Goal: Task Accomplishment & Management: Use online tool/utility

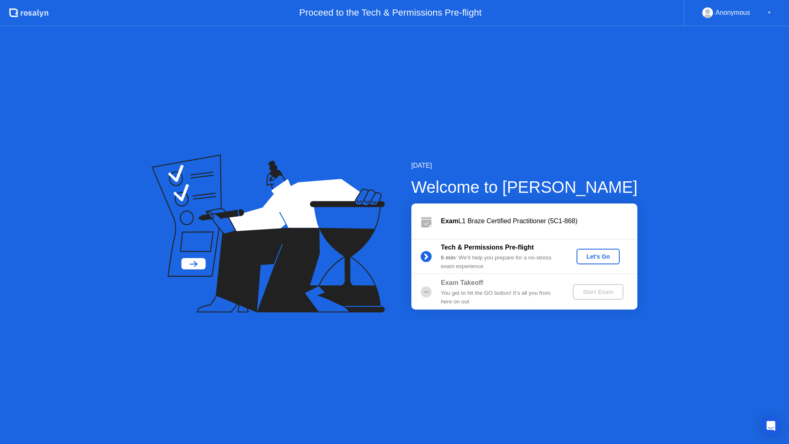
click at [603, 13] on rect at bounding box center [708, 15] width 14 height 12
click at [603, 13] on div "Anonymous" at bounding box center [732, 12] width 35 height 11
click at [603, 11] on div "▼" at bounding box center [769, 12] width 4 height 11
drag, startPoint x: 504, startPoint y: 214, endPoint x: 551, endPoint y: 230, distance: 49.2
click at [508, 215] on div "Exam L1 Braze Certified Practitioner (5C1-868)" at bounding box center [524, 220] width 226 height 35
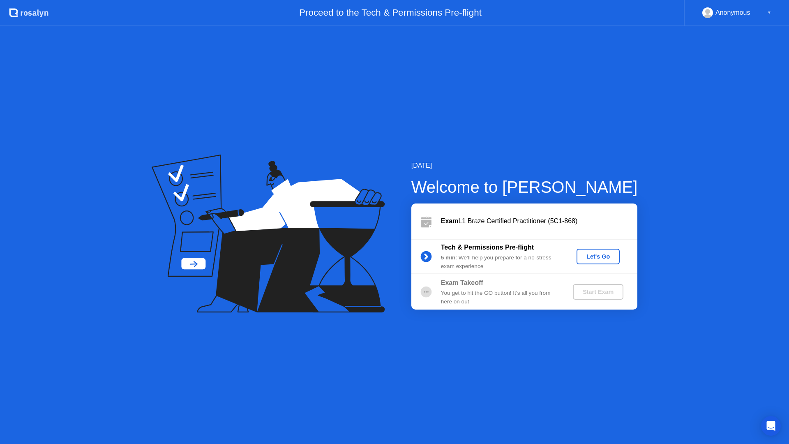
click at [598, 256] on div "Let's Go" at bounding box center [597, 256] width 37 height 7
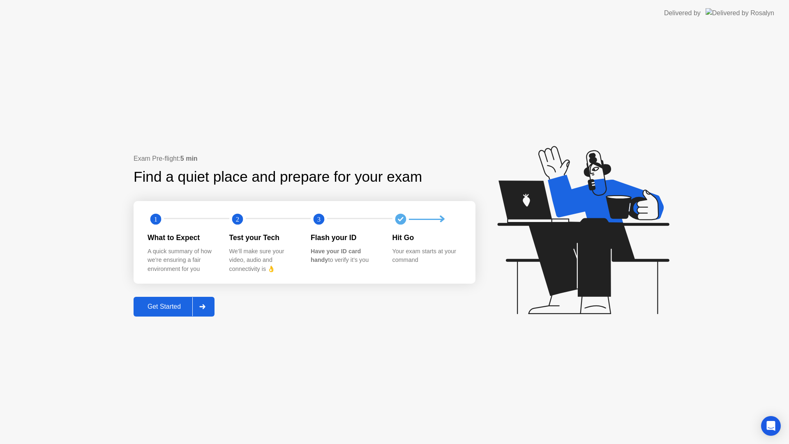
click at [156, 306] on div "Get Started" at bounding box center [164, 306] width 56 height 7
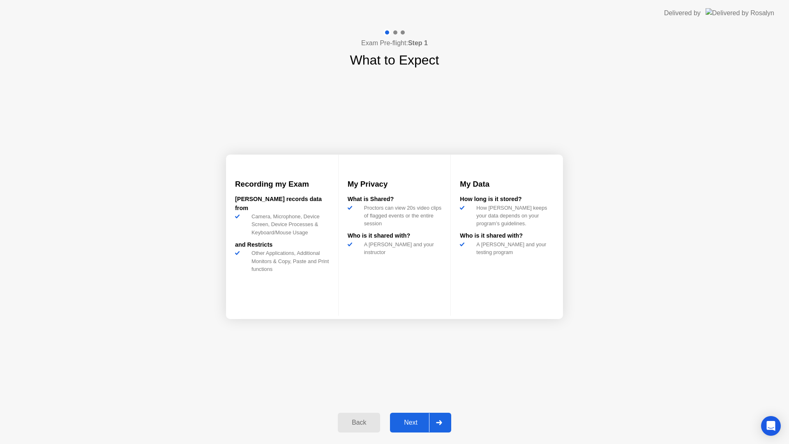
click at [414, 379] on div "Next" at bounding box center [410, 421] width 37 height 7
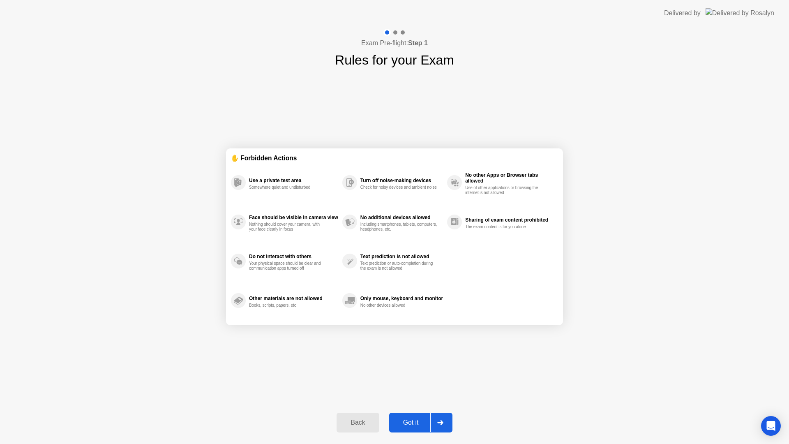
click at [415, 379] on div "Got it" at bounding box center [410, 421] width 39 height 7
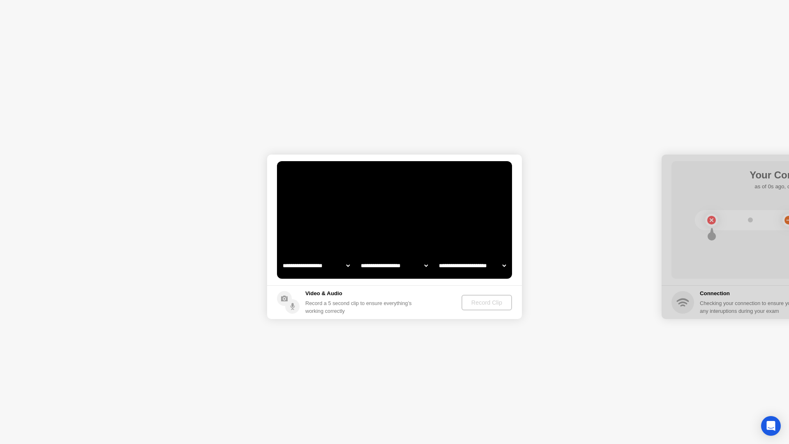
select select "**********"
select select "*******"
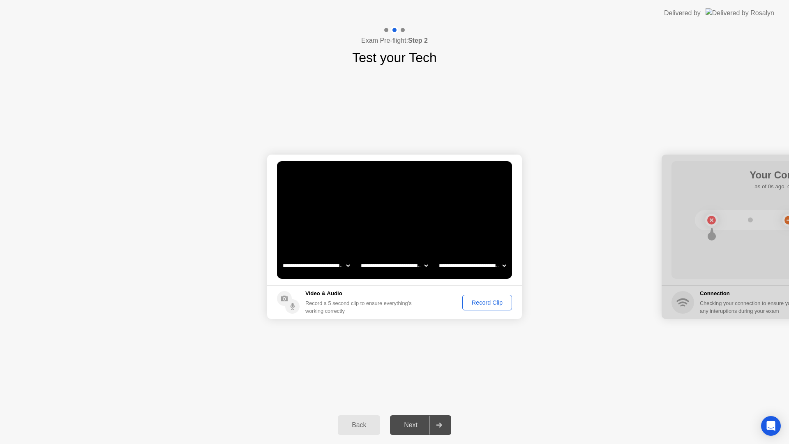
click at [463, 266] on select "**********" at bounding box center [472, 265] width 70 height 16
click at [477, 301] on div "Record Clip" at bounding box center [487, 302] width 44 height 7
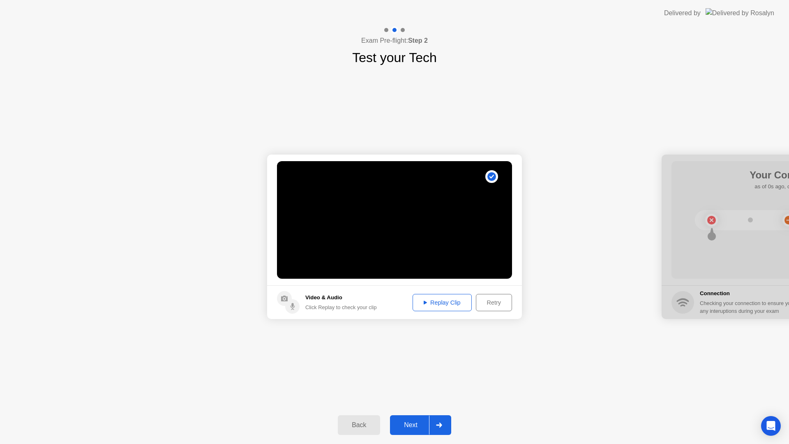
click at [441, 299] on div "Replay Clip" at bounding box center [441, 302] width 53 height 7
click at [413, 379] on div "Next" at bounding box center [410, 424] width 37 height 7
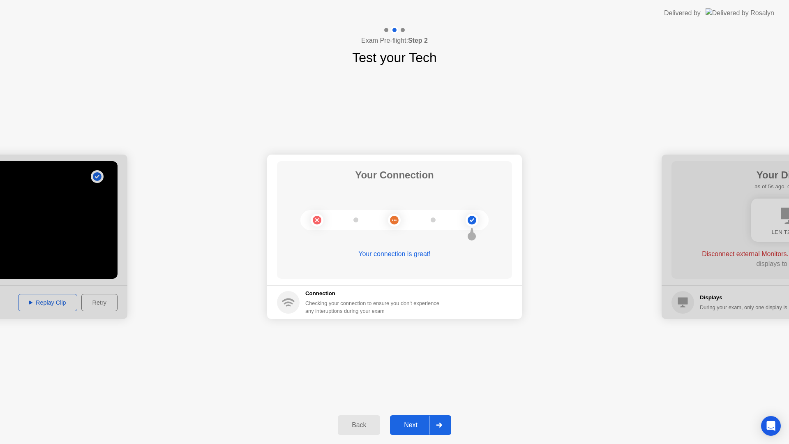
click at [396, 379] on div "Next" at bounding box center [410, 424] width 37 height 7
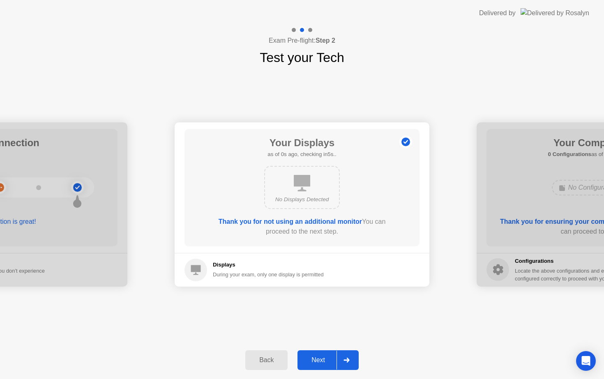
click at [318, 360] on div "Next" at bounding box center [318, 359] width 37 height 7
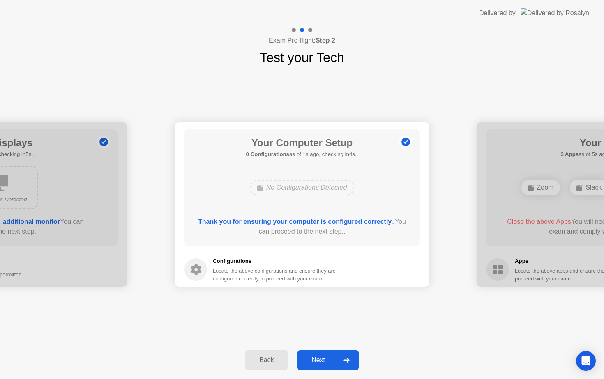
click at [311, 357] on div "Next" at bounding box center [318, 359] width 37 height 7
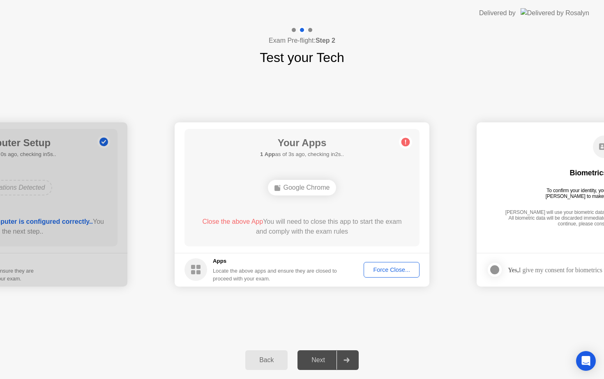
click at [375, 327] on div "**********" at bounding box center [302, 204] width 604 height 274
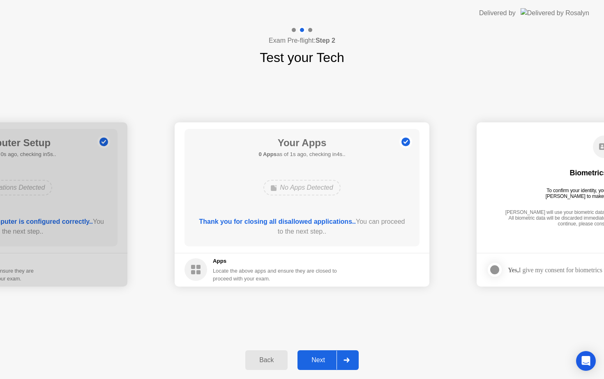
click at [318, 360] on div "Next" at bounding box center [318, 359] width 37 height 7
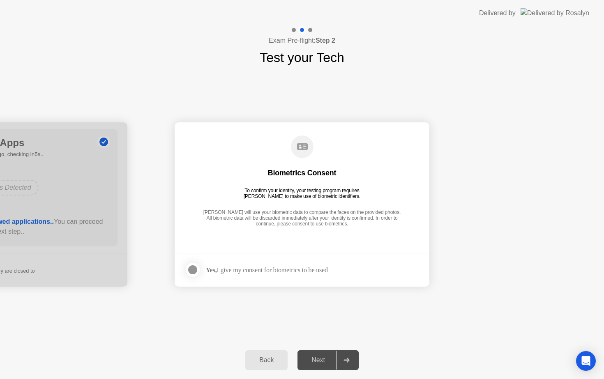
click at [322, 359] on div "Next" at bounding box center [318, 359] width 37 height 7
drag, startPoint x: 195, startPoint y: 269, endPoint x: 287, endPoint y: 338, distance: 114.3
click at [195, 269] on div at bounding box center [193, 270] width 10 height 10
click at [320, 361] on div "Next" at bounding box center [318, 359] width 37 height 7
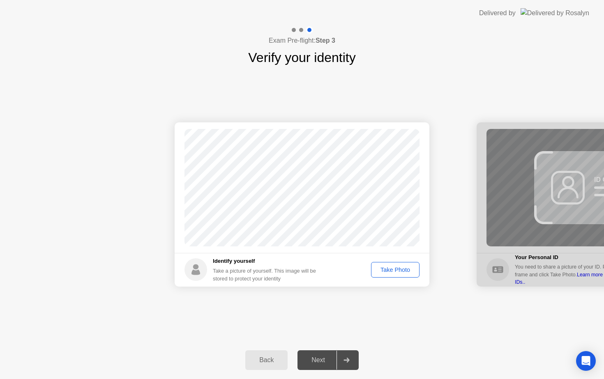
click at [399, 271] on div "Take Photo" at bounding box center [395, 270] width 43 height 7
click at [399, 271] on div "Retake" at bounding box center [400, 270] width 32 height 7
click at [398, 271] on div "Take Photo" at bounding box center [395, 270] width 43 height 7
click at [398, 271] on div "Retake" at bounding box center [400, 270] width 32 height 7
click at [398, 271] on div "Take Photo" at bounding box center [395, 270] width 43 height 7
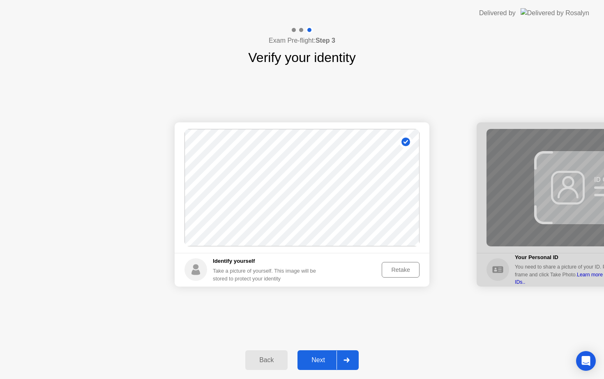
click at [399, 271] on div "Retake" at bounding box center [400, 270] width 32 height 7
click at [382, 271] on div "Take Photo" at bounding box center [395, 270] width 43 height 7
click at [320, 368] on button "Next" at bounding box center [327, 360] width 61 height 20
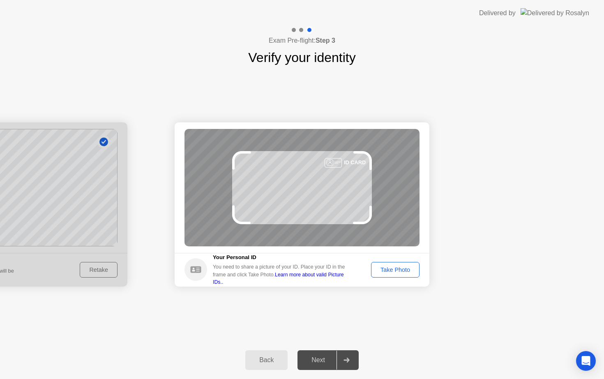
click at [391, 270] on div "Take Photo" at bounding box center [395, 270] width 43 height 7
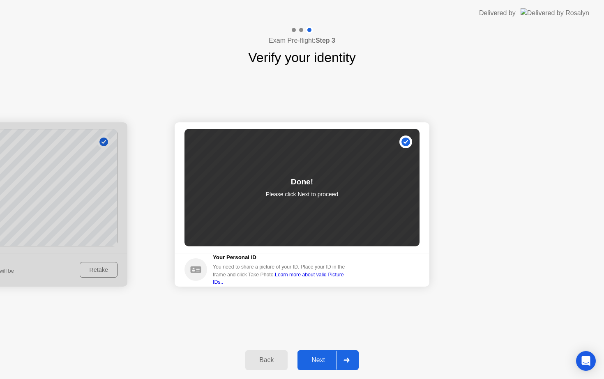
click at [320, 354] on button "Next" at bounding box center [327, 360] width 61 height 20
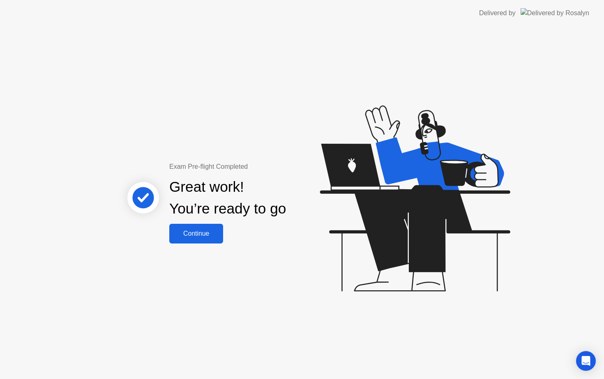
click at [200, 236] on div "Continue" at bounding box center [196, 233] width 49 height 7
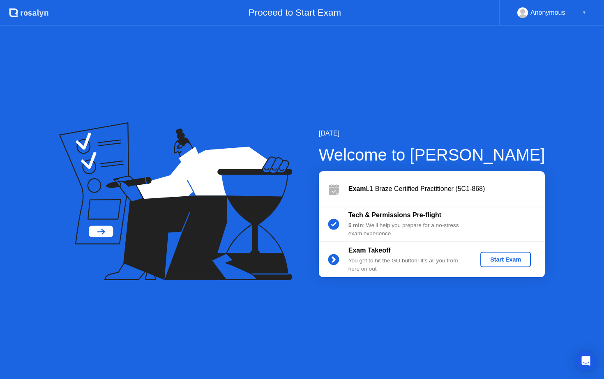
click at [500, 258] on div "Start Exam" at bounding box center [505, 259] width 44 height 7
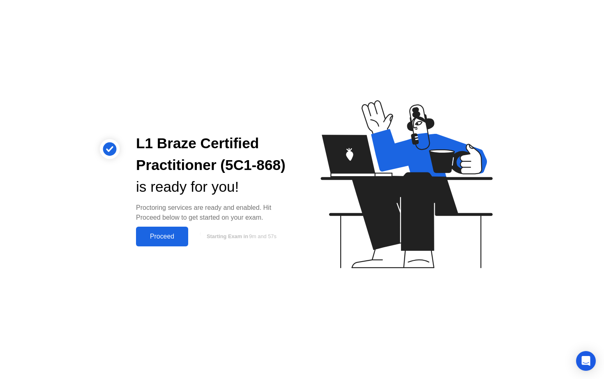
click at [166, 236] on div "Proceed" at bounding box center [161, 236] width 47 height 7
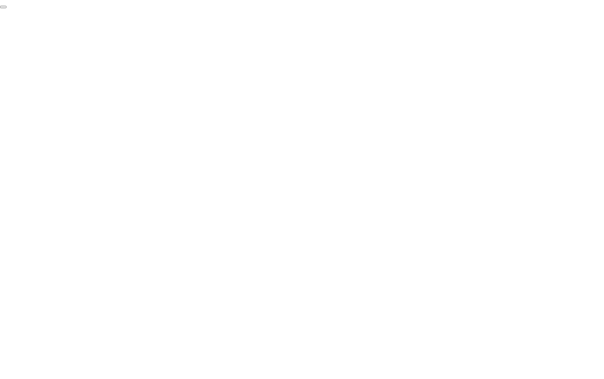
click div "End Proctoring Session"
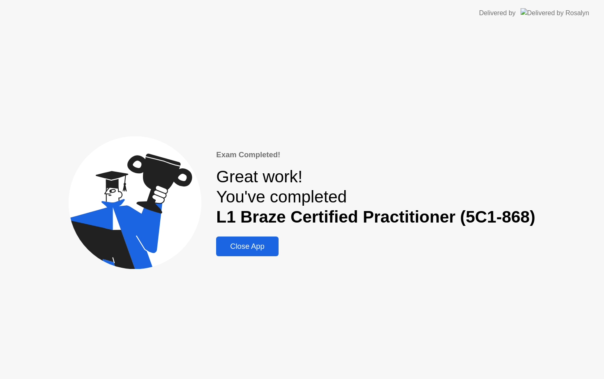
click at [245, 248] on div "Close App" at bounding box center [246, 246] width 57 height 9
